Goal: Use online tool/utility: Utilize a website feature to perform a specific function

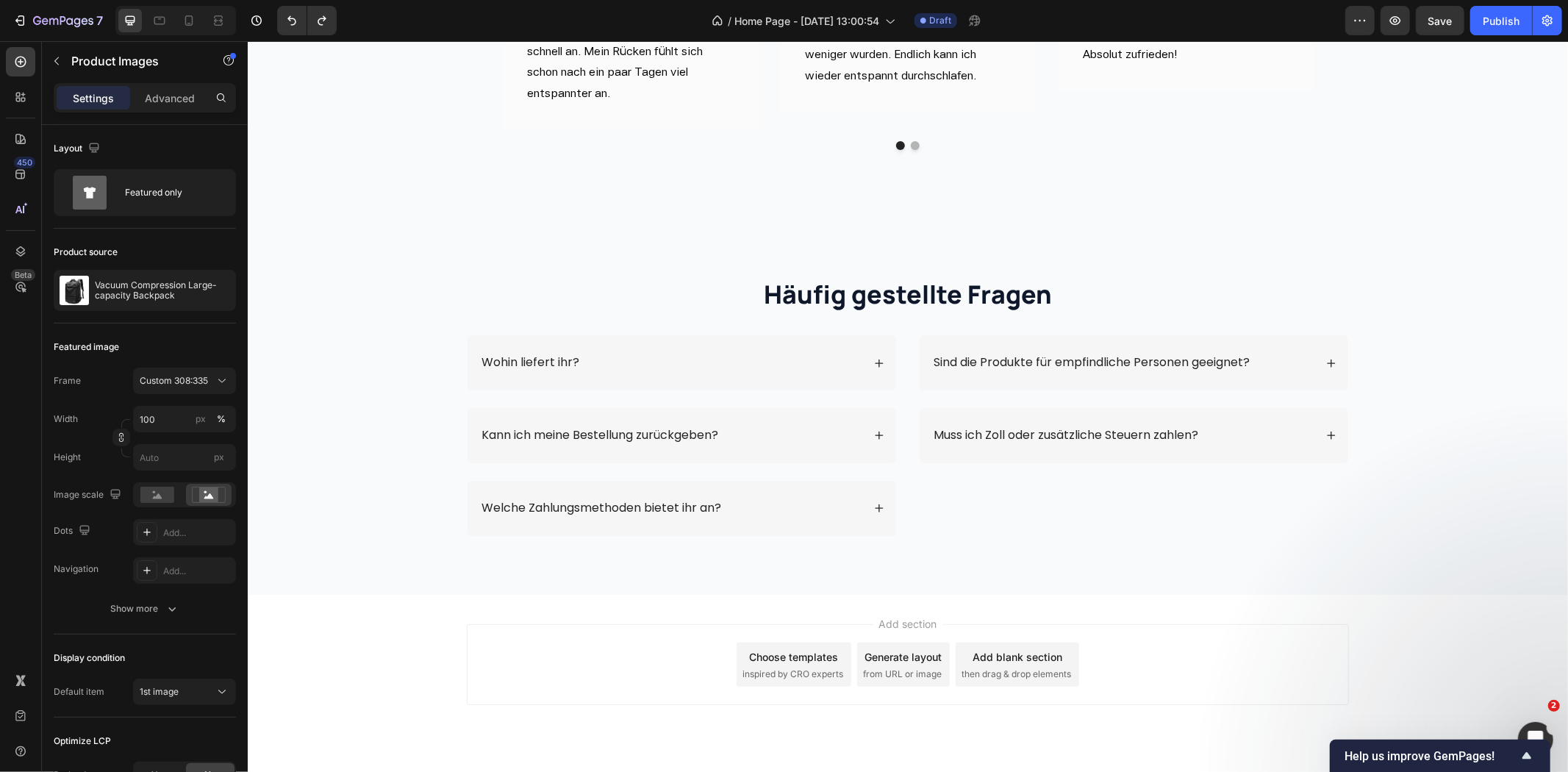
scroll to position [3837, 0]
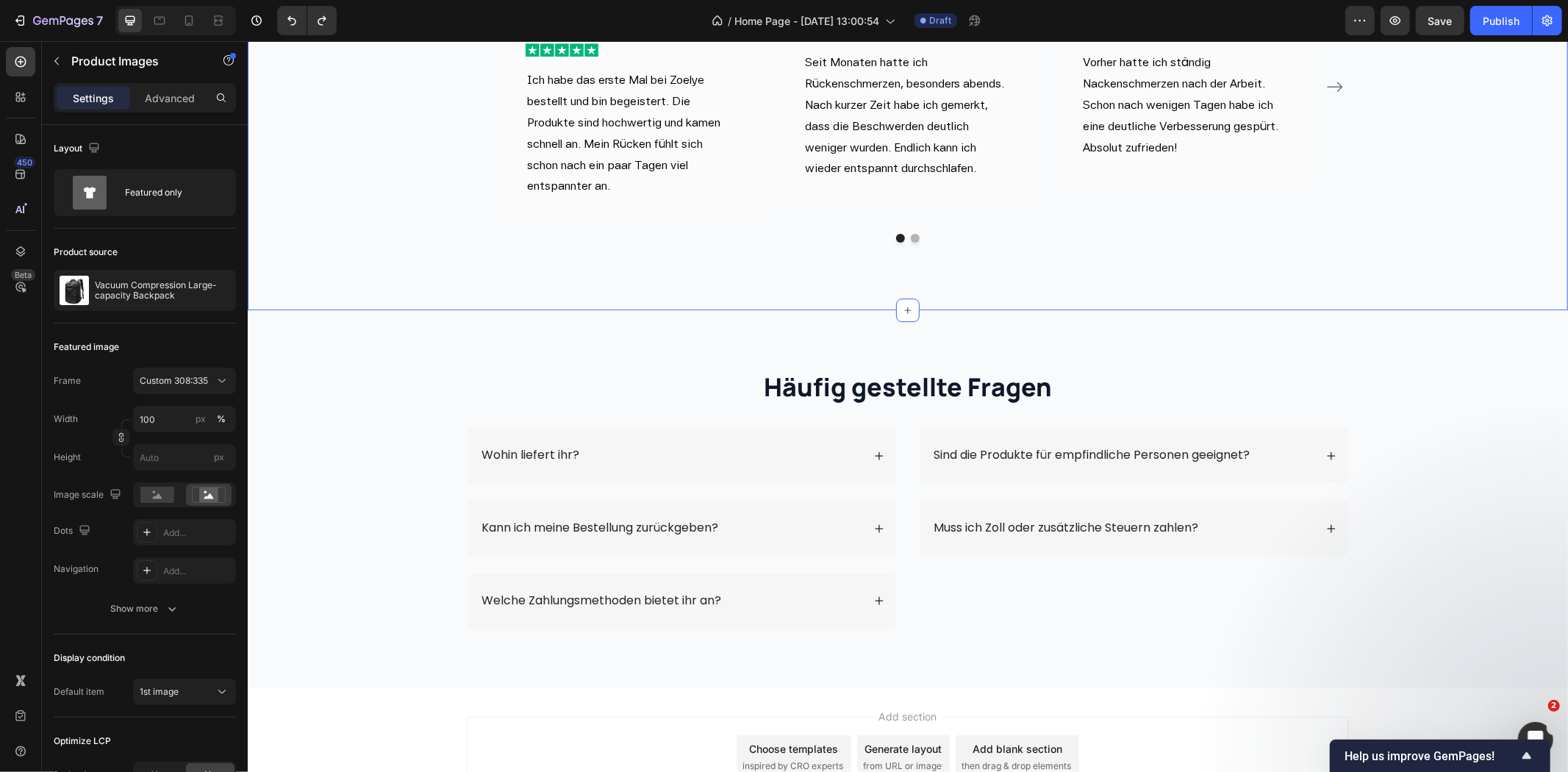
click at [482, 309] on div "Image Image [PERSON_NAME] Text block DE · 1 Bewertung Text block [DATE] Text bl…" at bounding box center [907, 96] width 1320 height 427
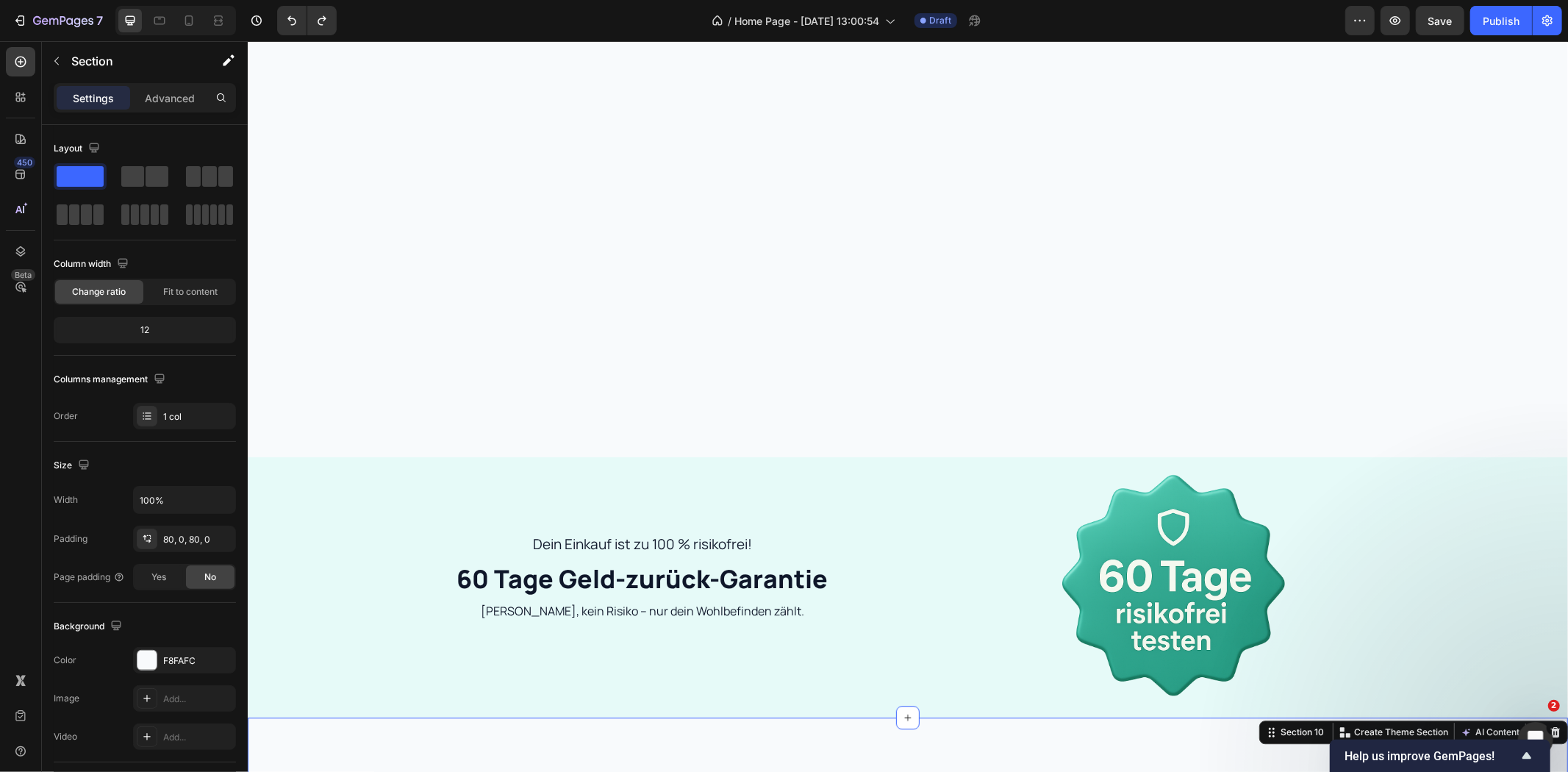
scroll to position [2933, 0]
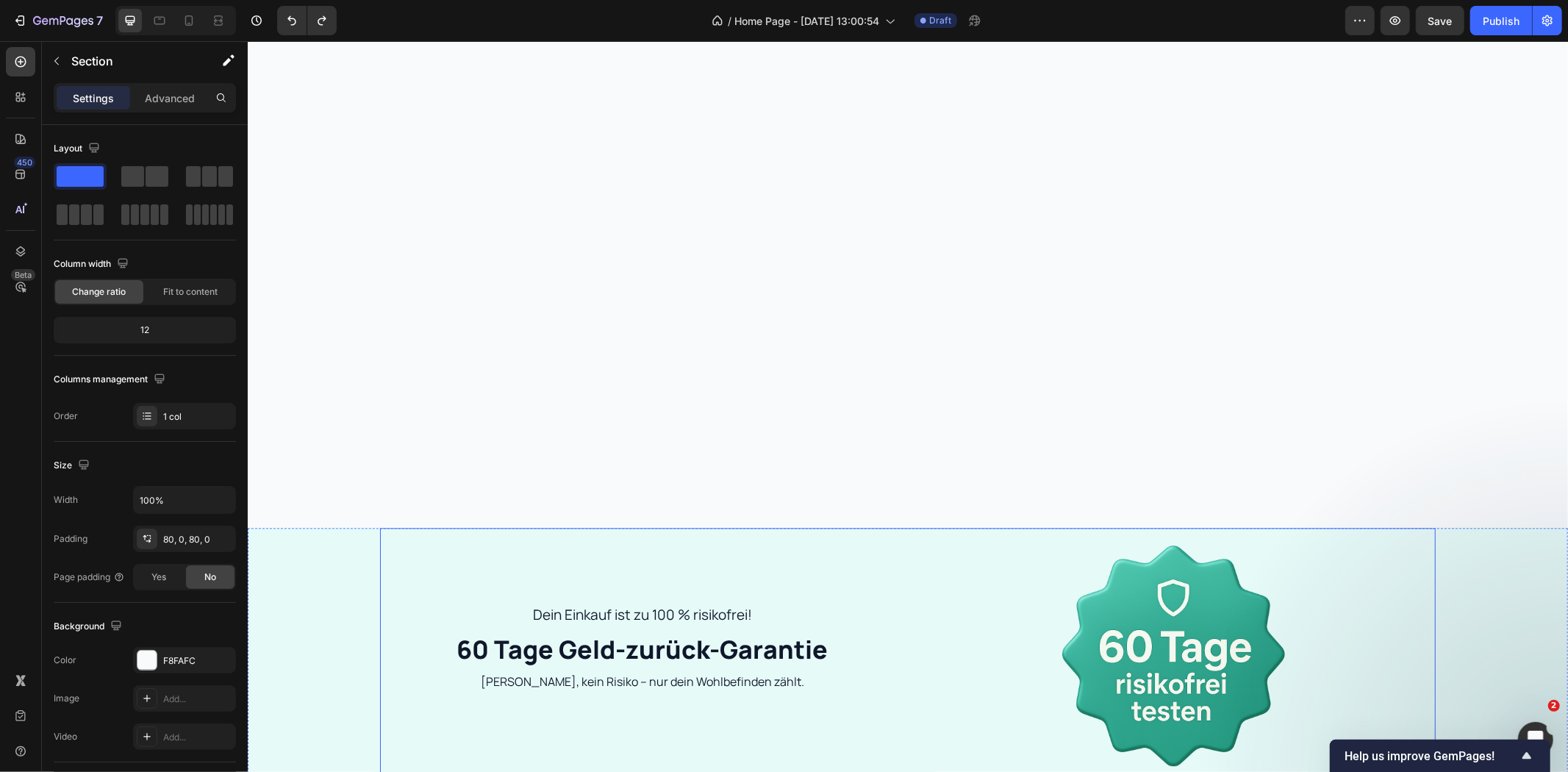
click at [450, 558] on div "Dein Einkauf ist zu 100 % risikofrei! Text Block 60 Tage Geld-zurück-Garantie H…" at bounding box center [642, 658] width 525 height 263
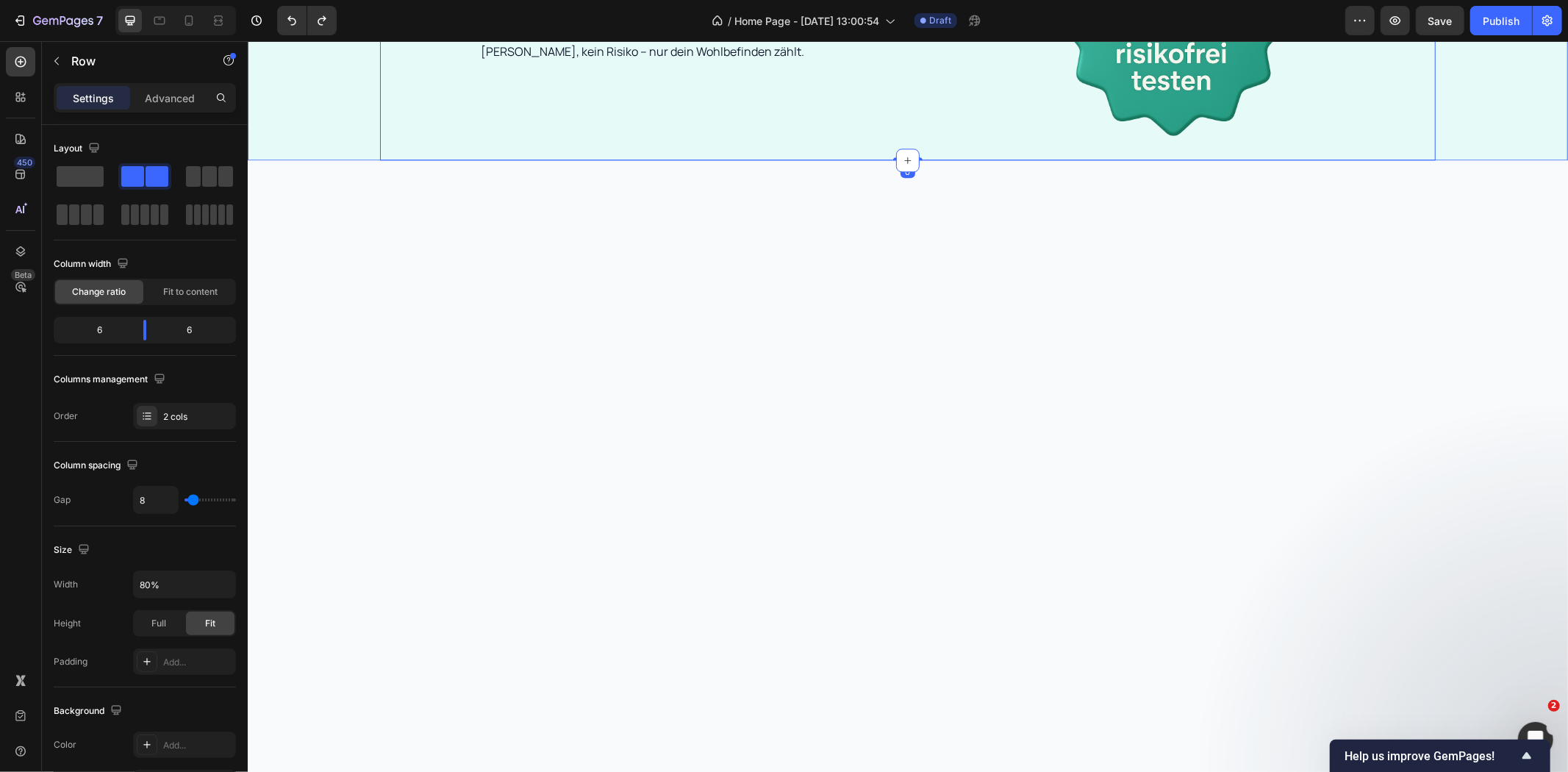
click at [349, 159] on div "Dein Einkauf ist zu 100 % risikofrei! Text Block 60 Tage Geld-zurück-Garantie H…" at bounding box center [907, 29] width 1320 height 263
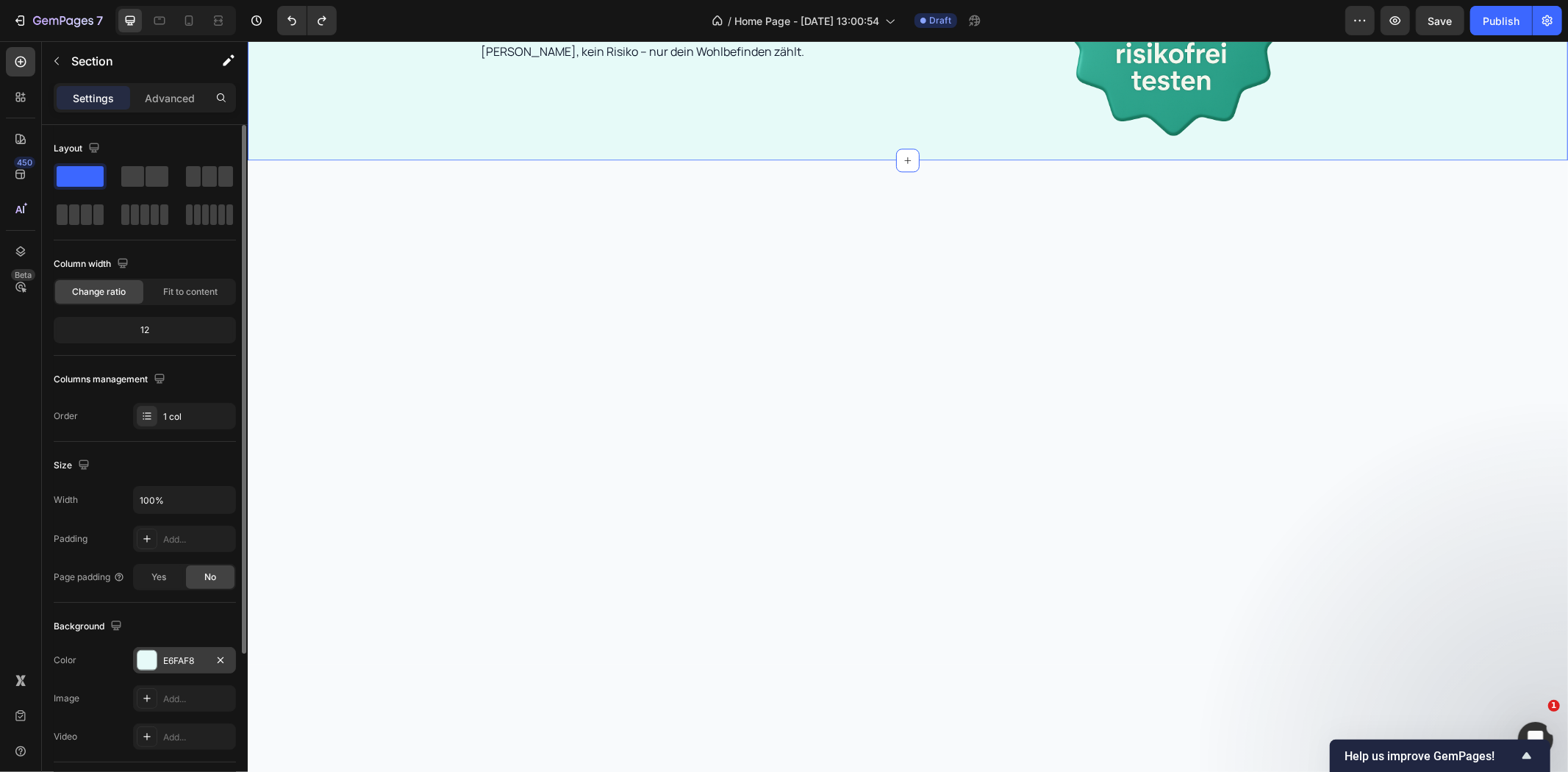
click at [175, 659] on div "E6FAF8" at bounding box center [184, 660] width 43 height 13
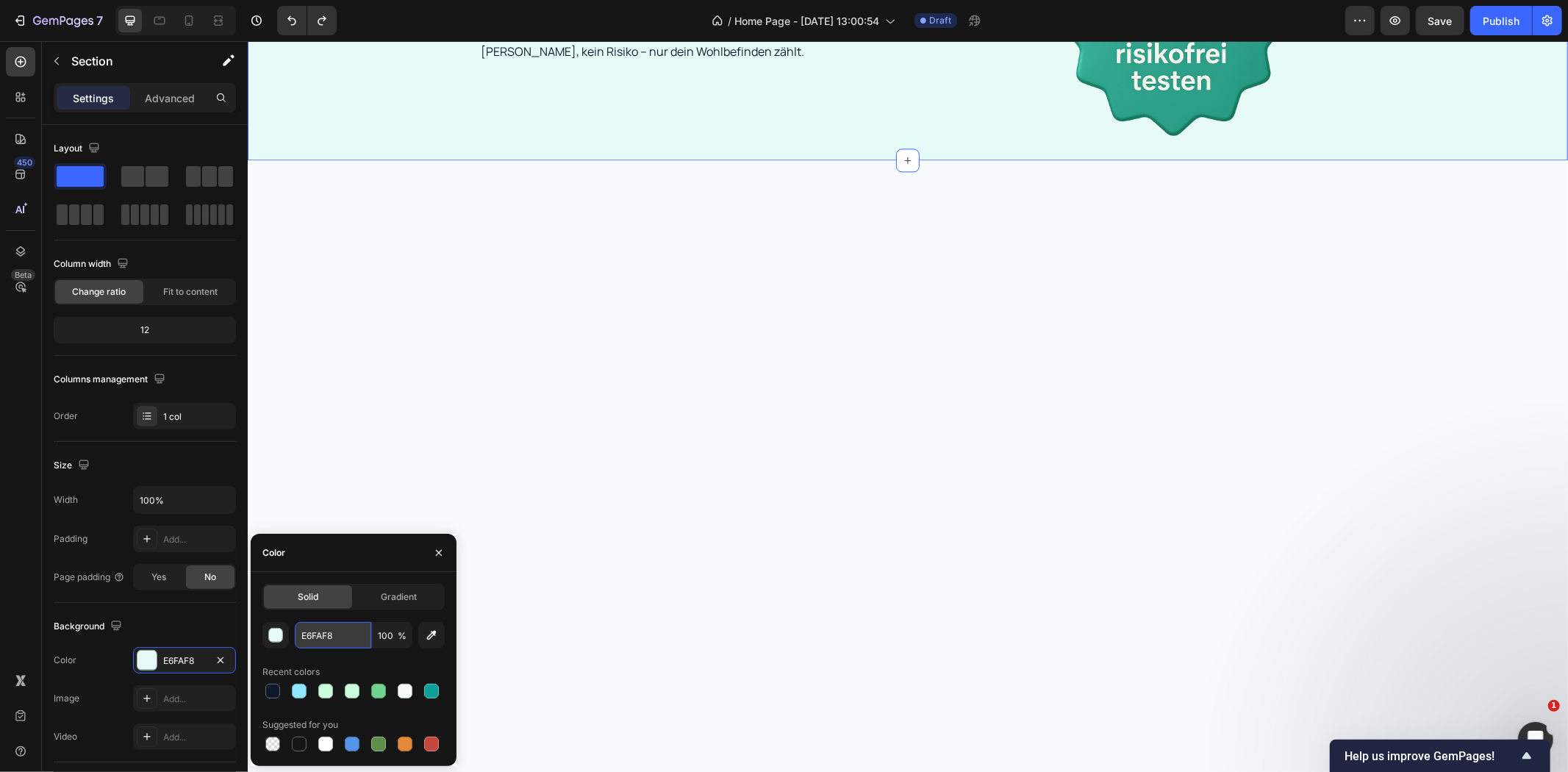
click at [307, 636] on input "E6FAF8" at bounding box center [333, 635] width 76 height 26
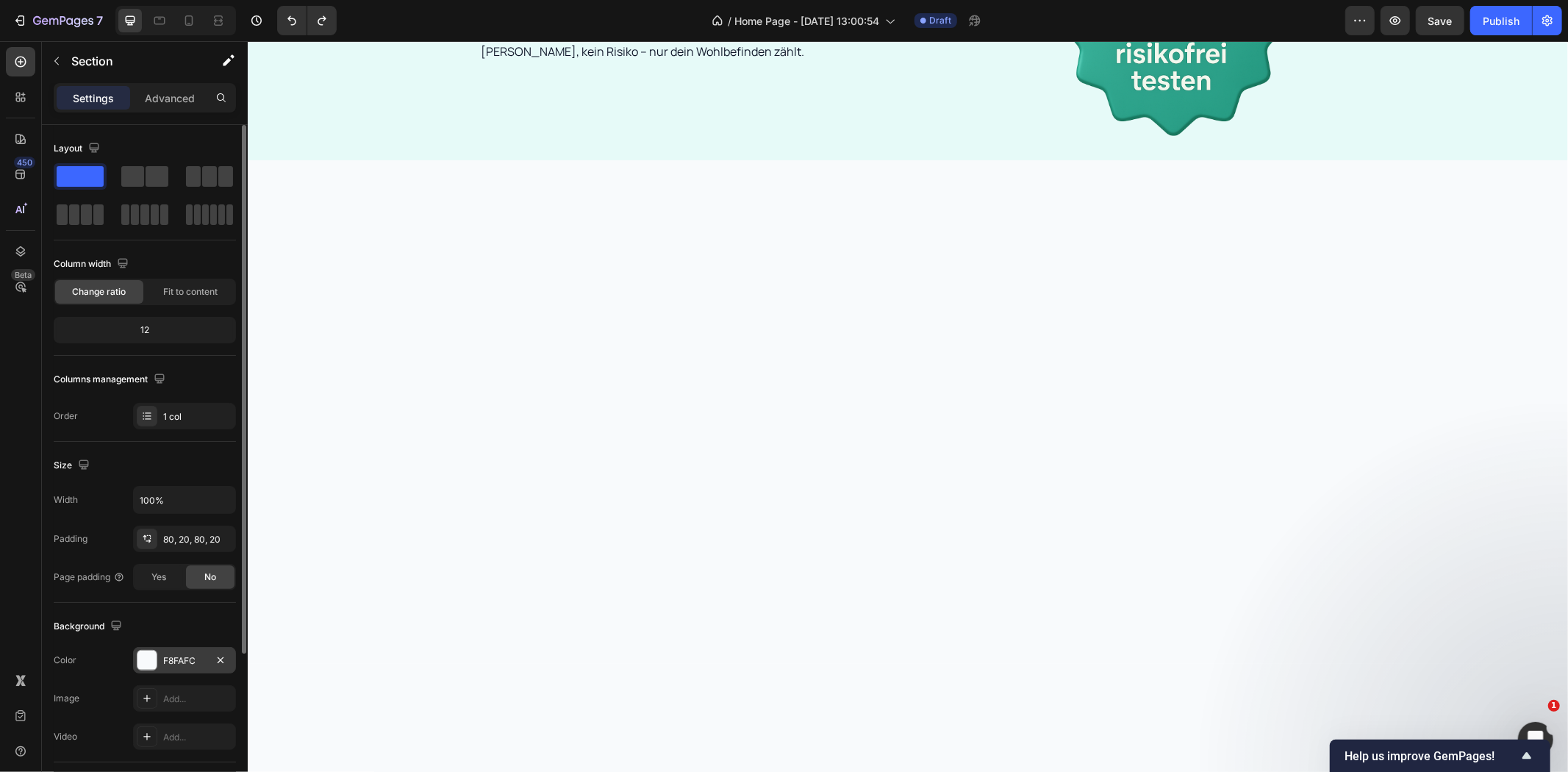
click at [174, 660] on div "F8FAFC" at bounding box center [184, 660] width 43 height 13
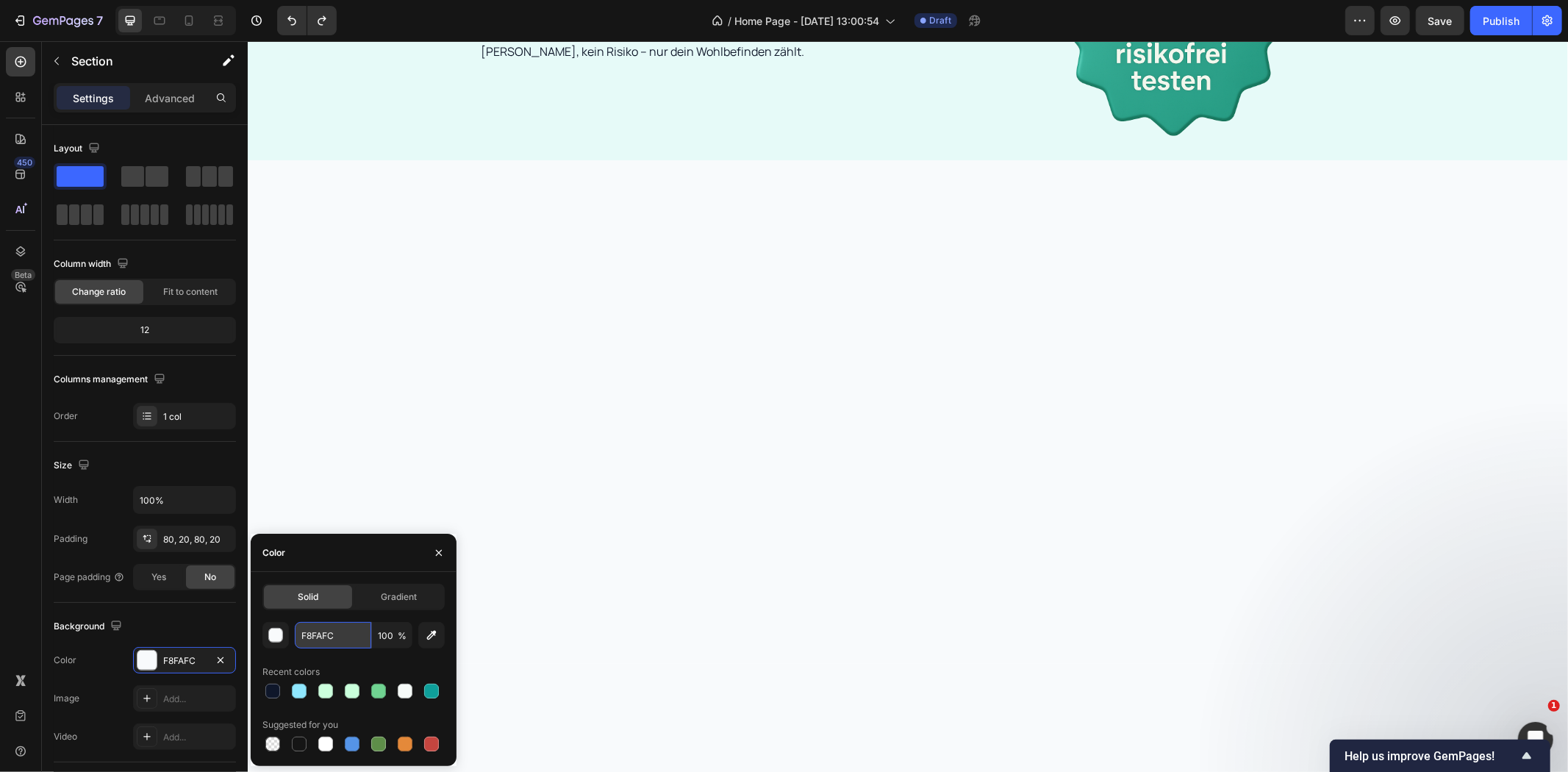
click at [312, 640] on input "F8FAFC" at bounding box center [333, 635] width 76 height 26
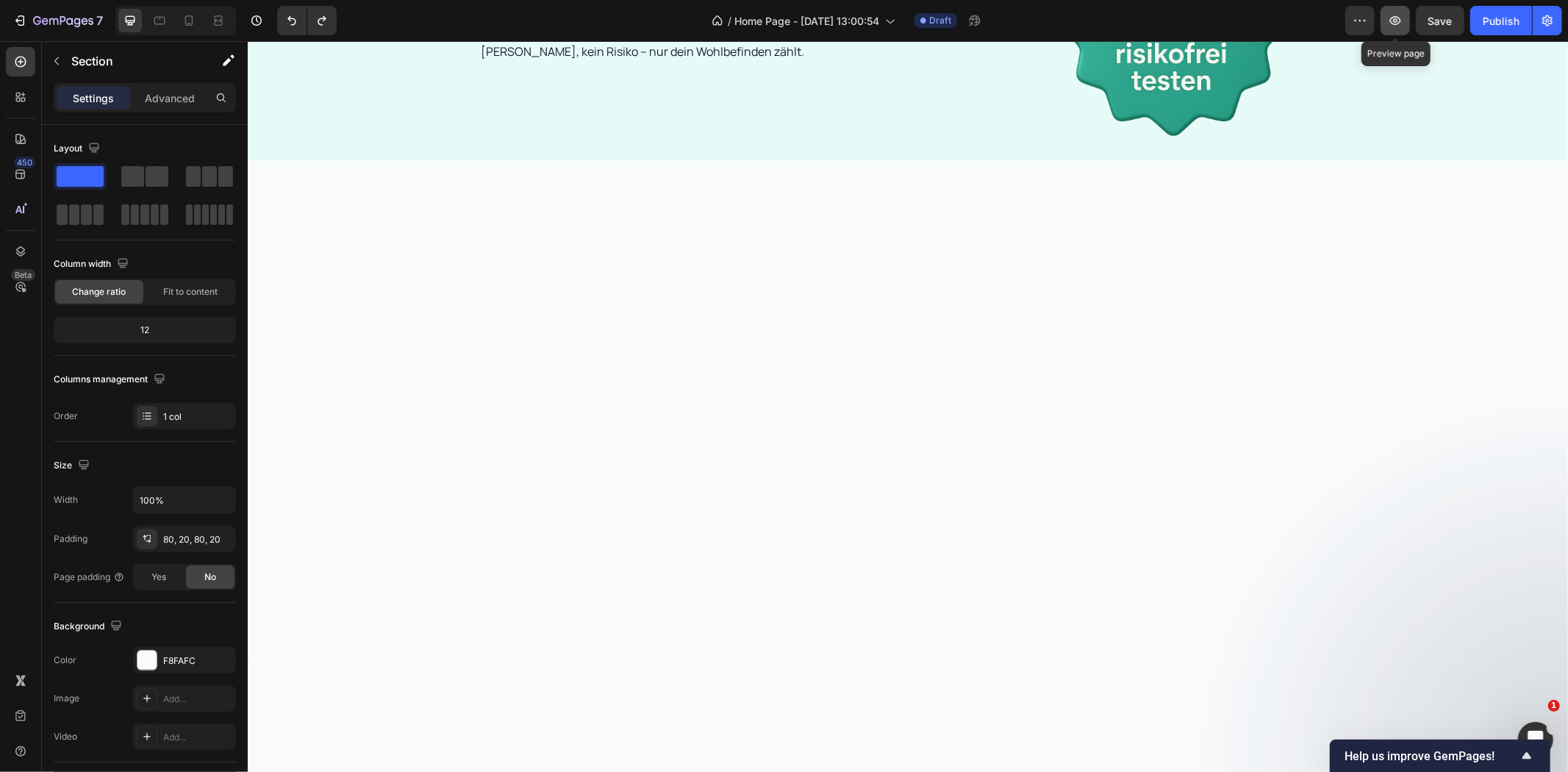
click at [1399, 15] on icon "button" at bounding box center [1396, 20] width 15 height 15
click at [43, 32] on button "7" at bounding box center [57, 21] width 103 height 30
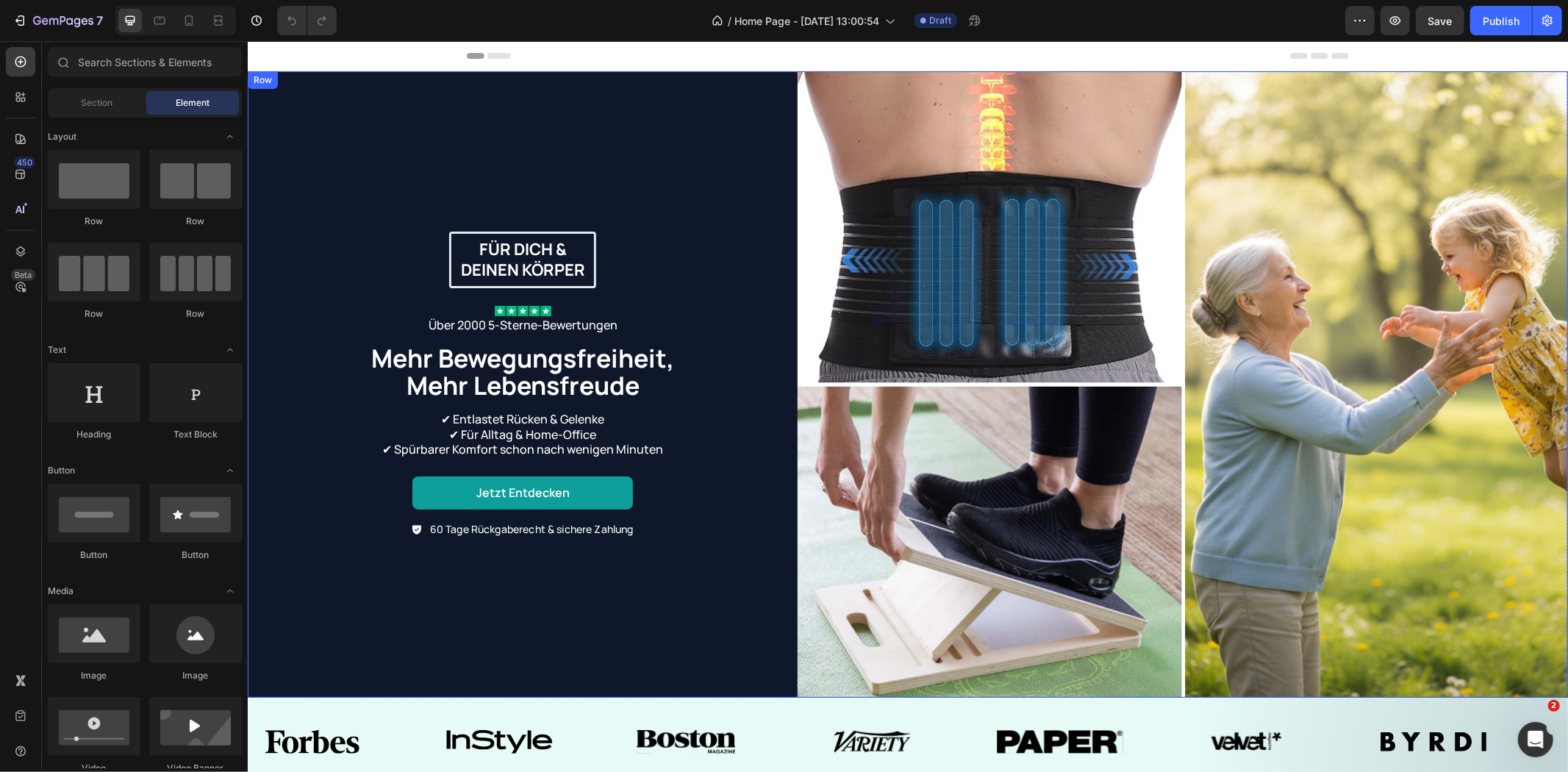
click at [309, 93] on div "Für dich & deinen Körper Text Block Row Image Über 2000 5-Sterne-Bewertungen Te…" at bounding box center [522, 384] width 550 height 626
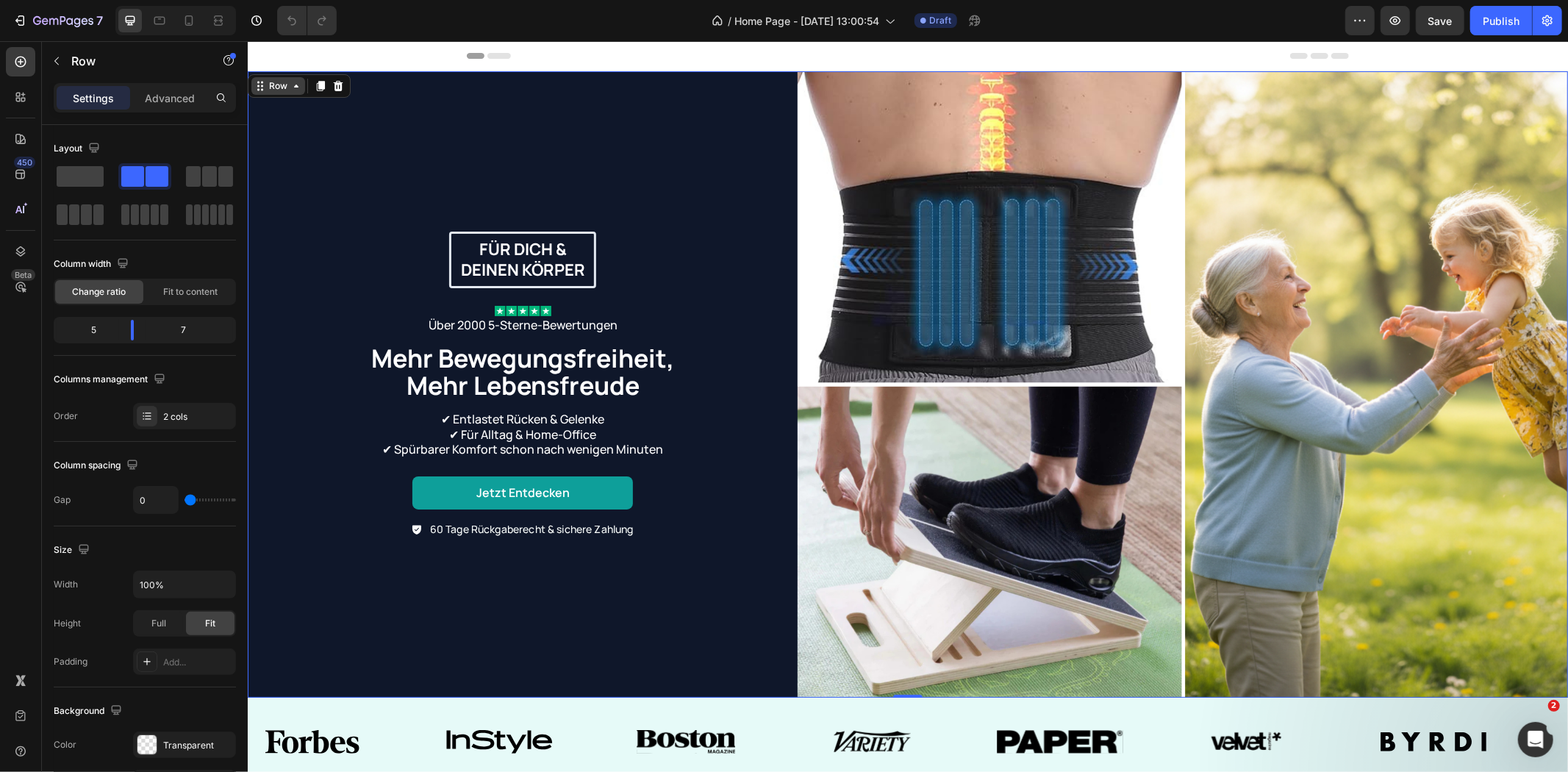
click at [280, 88] on div "Row" at bounding box center [277, 85] width 24 height 13
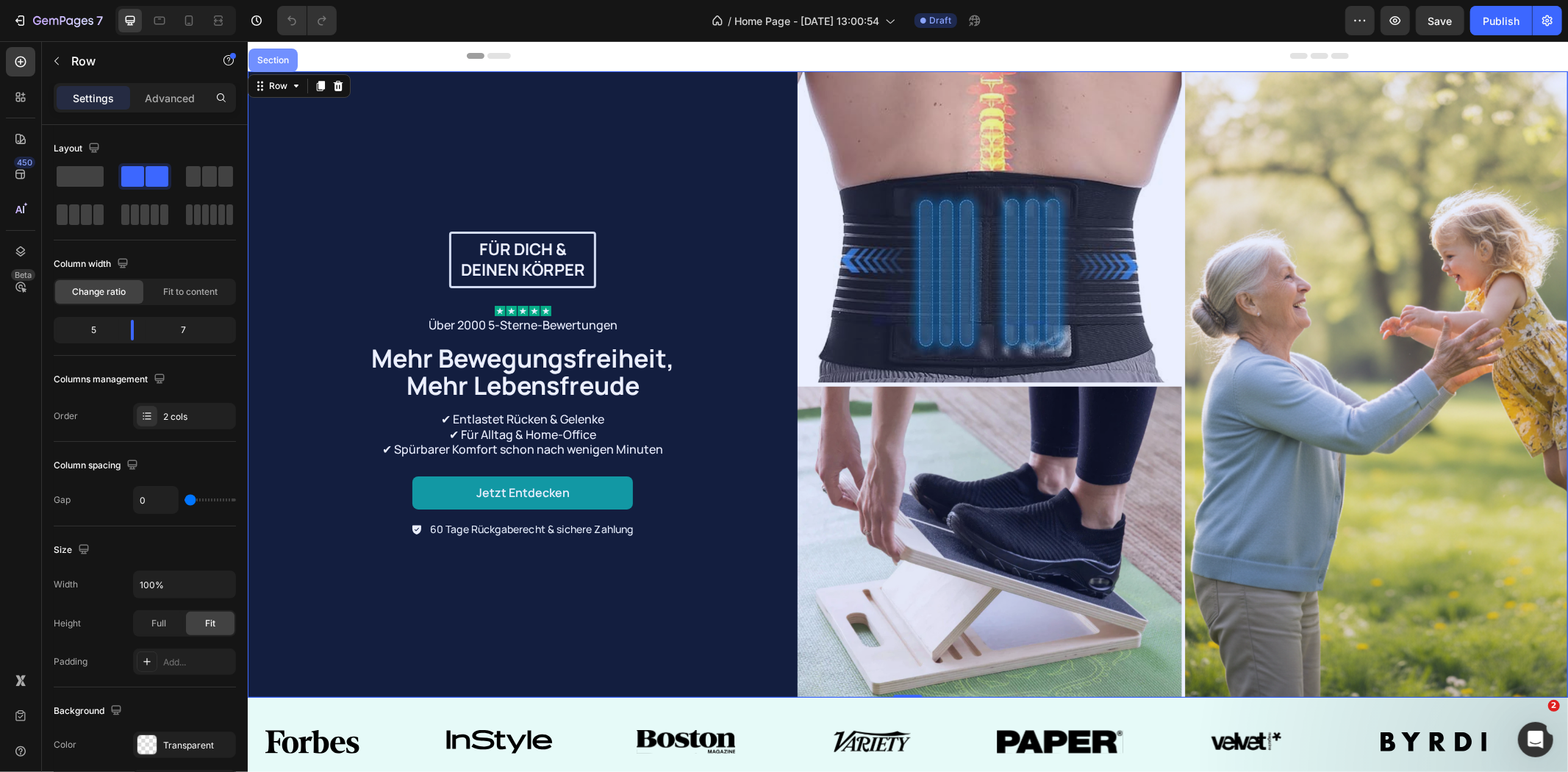
click at [277, 62] on div "Section" at bounding box center [272, 59] width 37 height 9
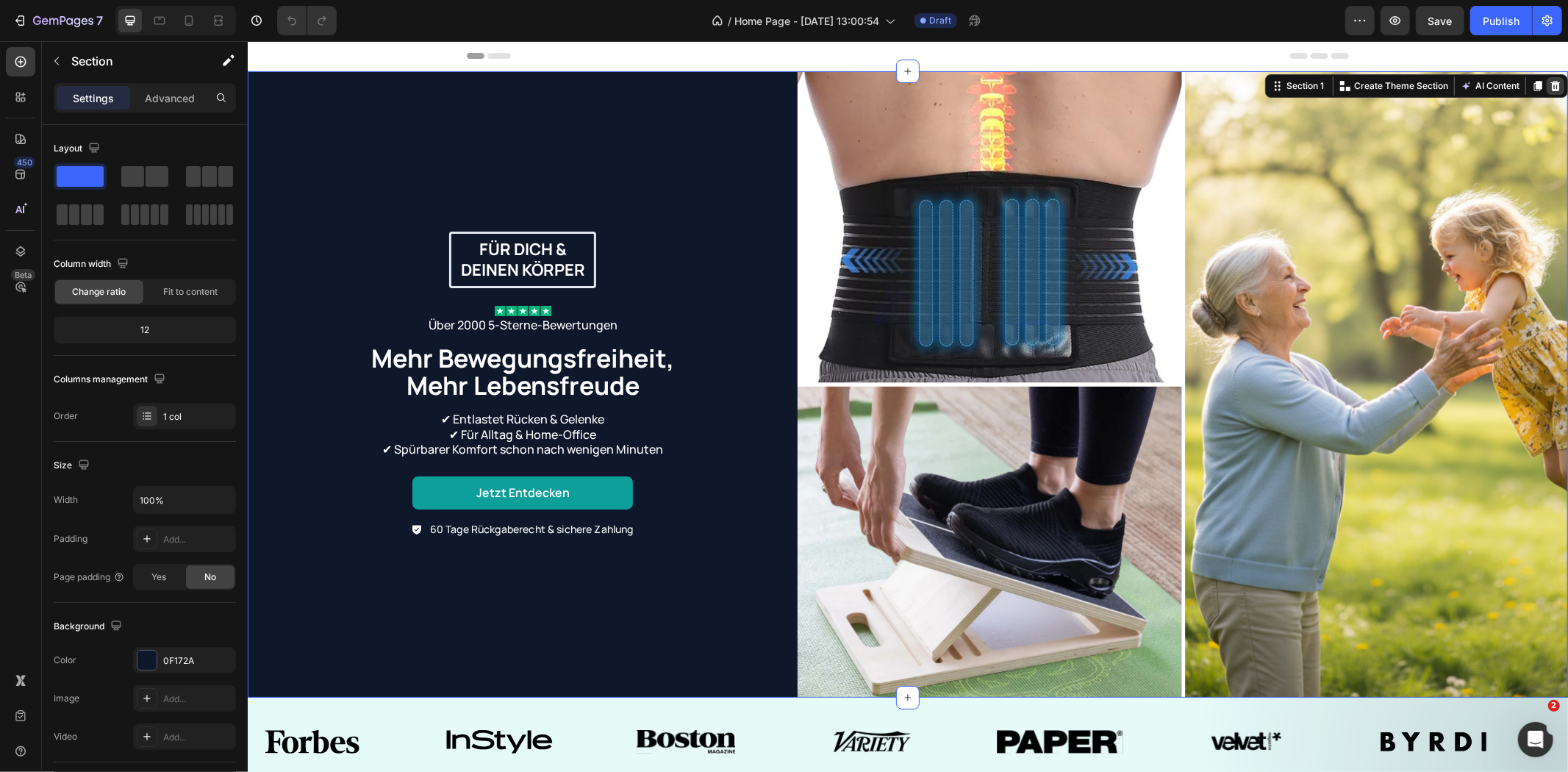
click at [1549, 86] on icon at bounding box center [1555, 85] width 12 height 12
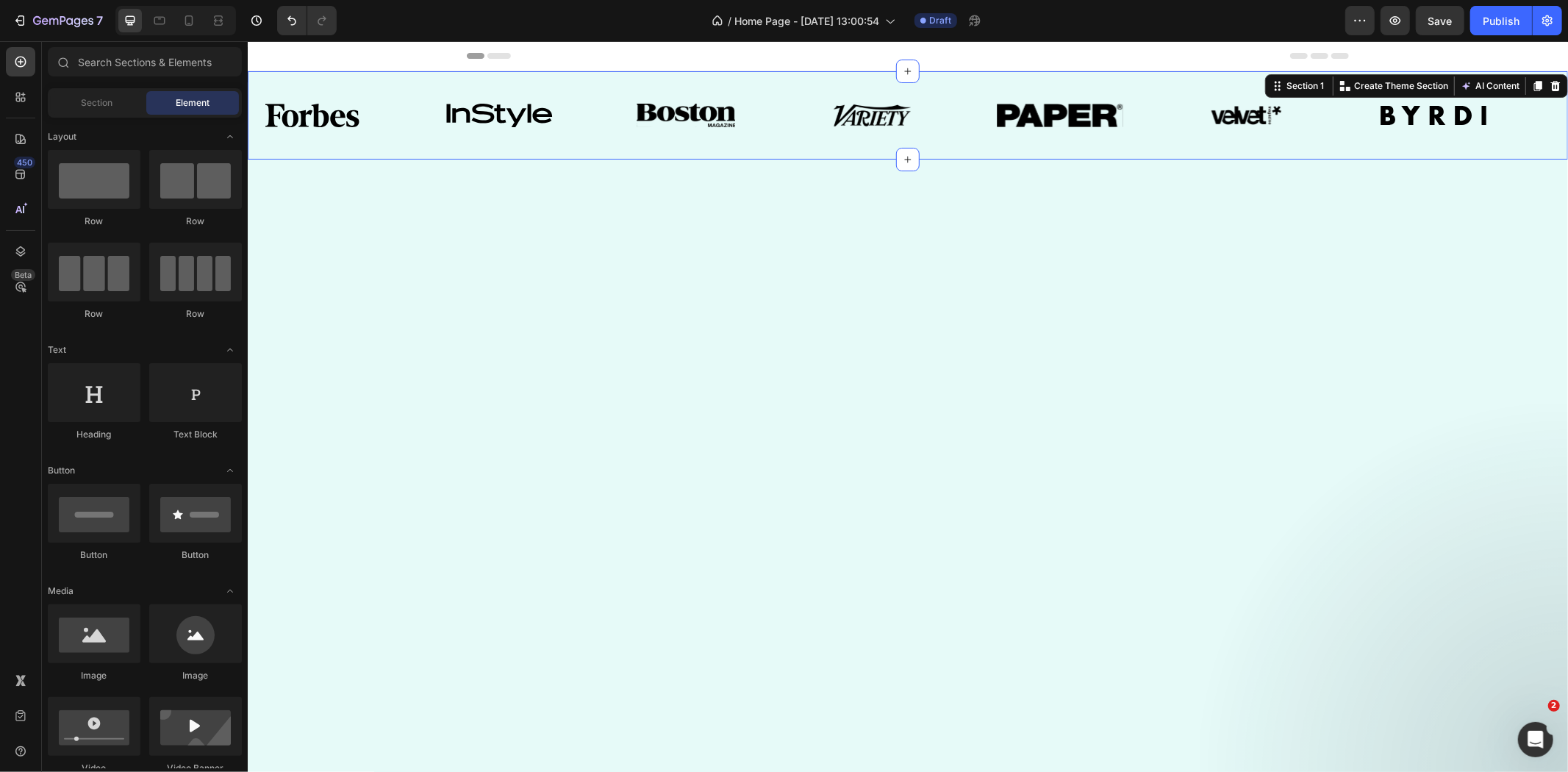
click at [1358, 85] on div "Image Image Image Image Image Image Image Image Image Image Image Image Image I…" at bounding box center [907, 115] width 1320 height 89
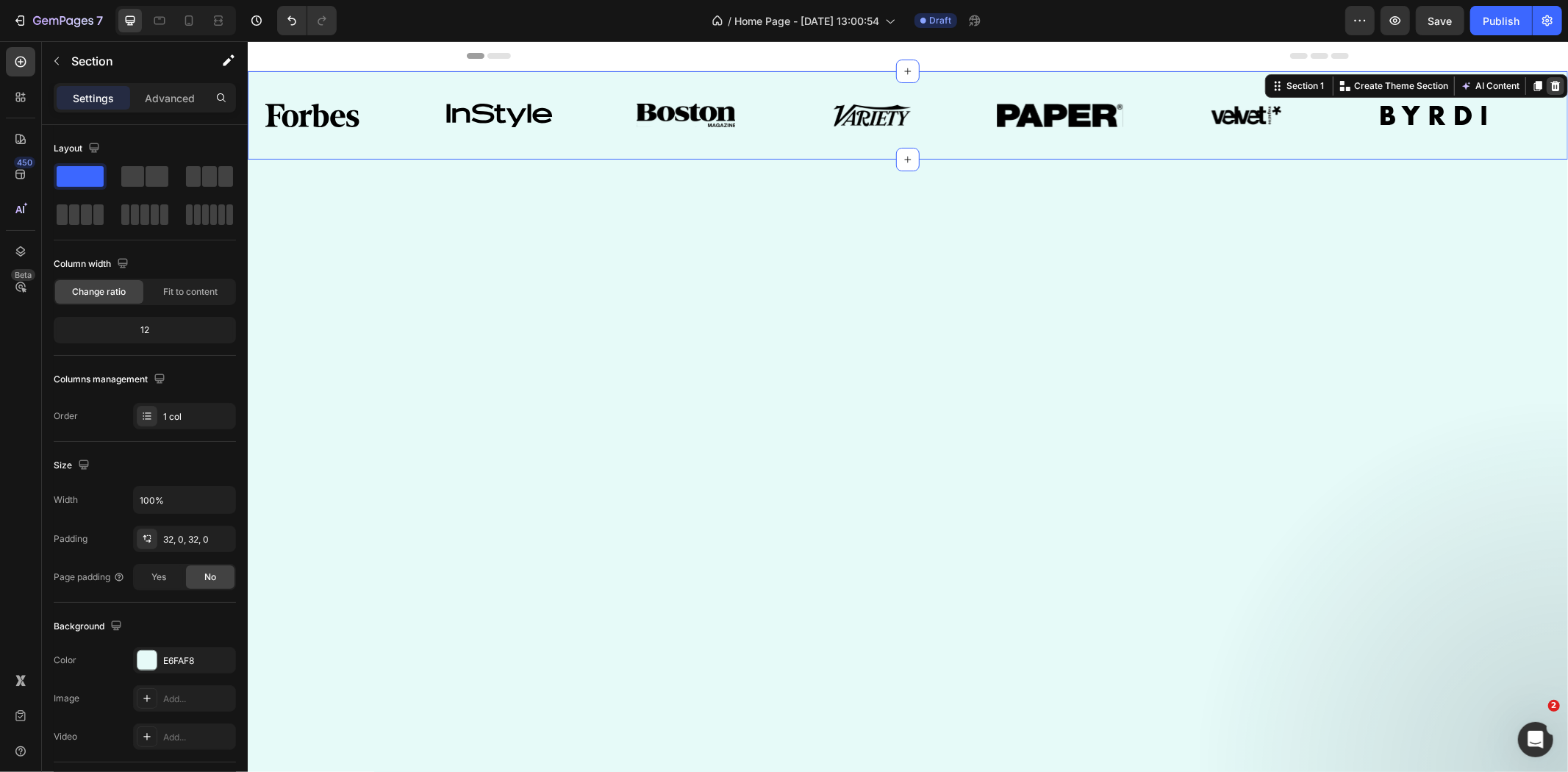
click at [1549, 90] on icon at bounding box center [1555, 85] width 12 height 12
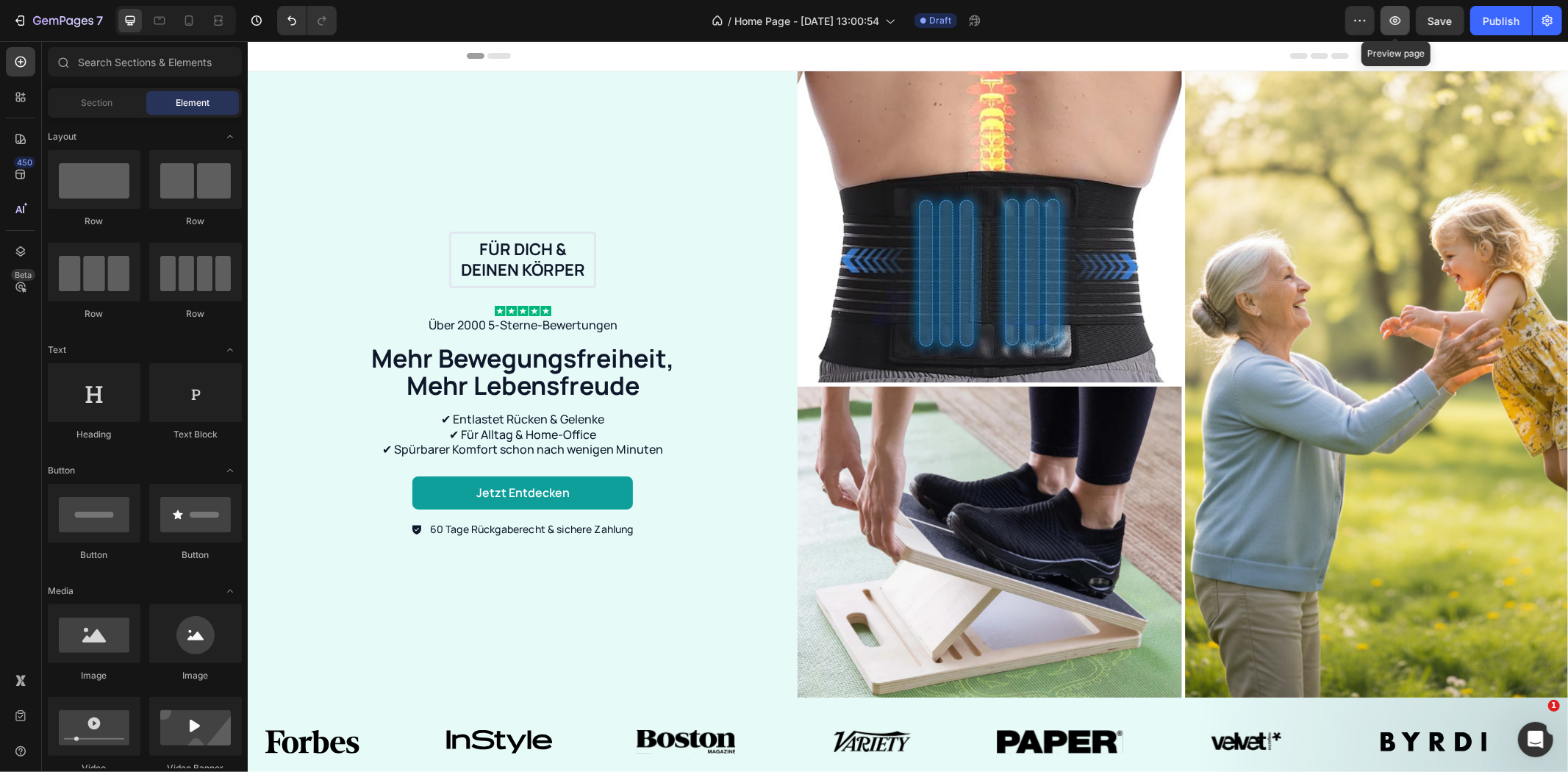
click at [1406, 19] on button "button" at bounding box center [1396, 21] width 30 height 30
click at [66, 18] on icon "button" at bounding box center [64, 22] width 61 height 12
